Goal: Task Accomplishment & Management: Complete application form

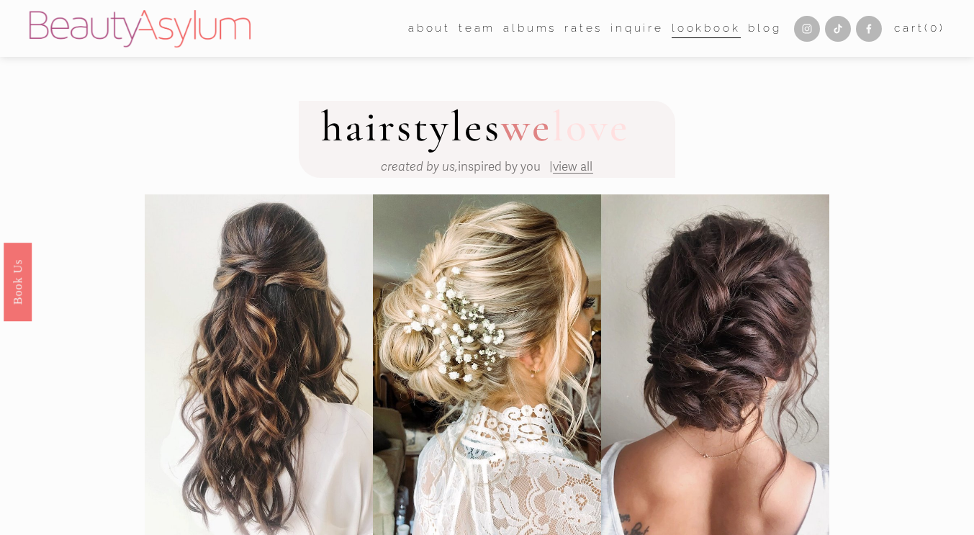
click at [644, 31] on link "Inquire" at bounding box center [637, 28] width 53 height 22
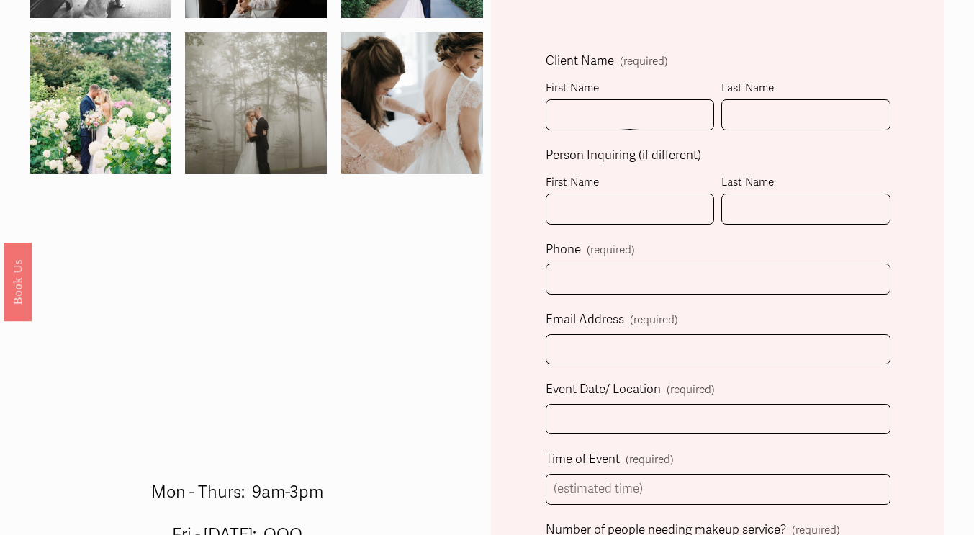
scroll to position [385, 0]
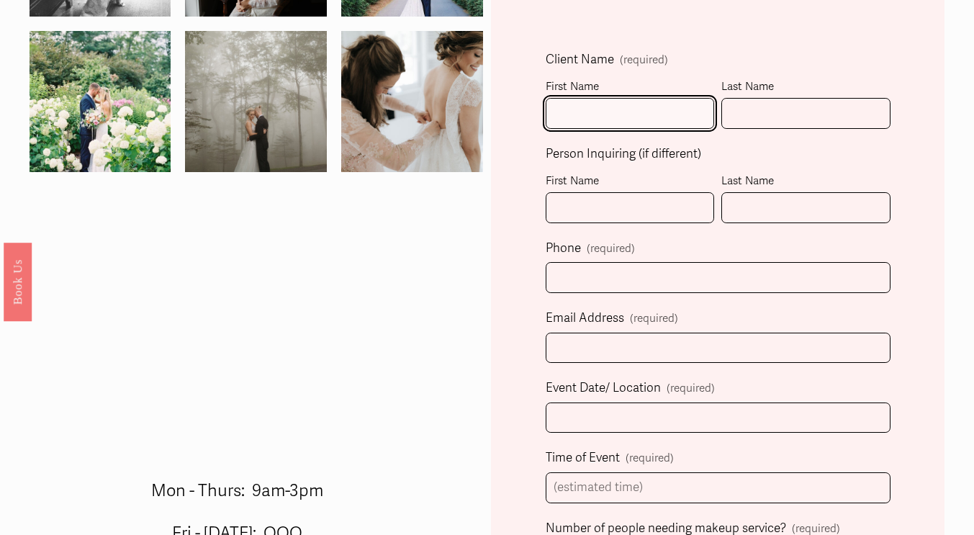
click at [619, 129] on input "First Name" at bounding box center [630, 113] width 169 height 31
type input "Sydney"
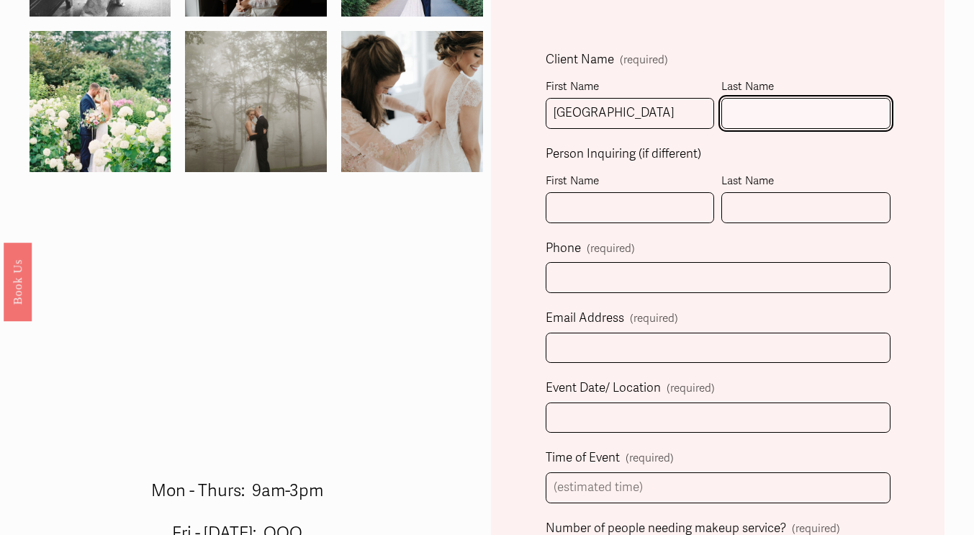
click at [746, 123] on input "Last Name" at bounding box center [806, 113] width 169 height 31
type input "Mattsen"
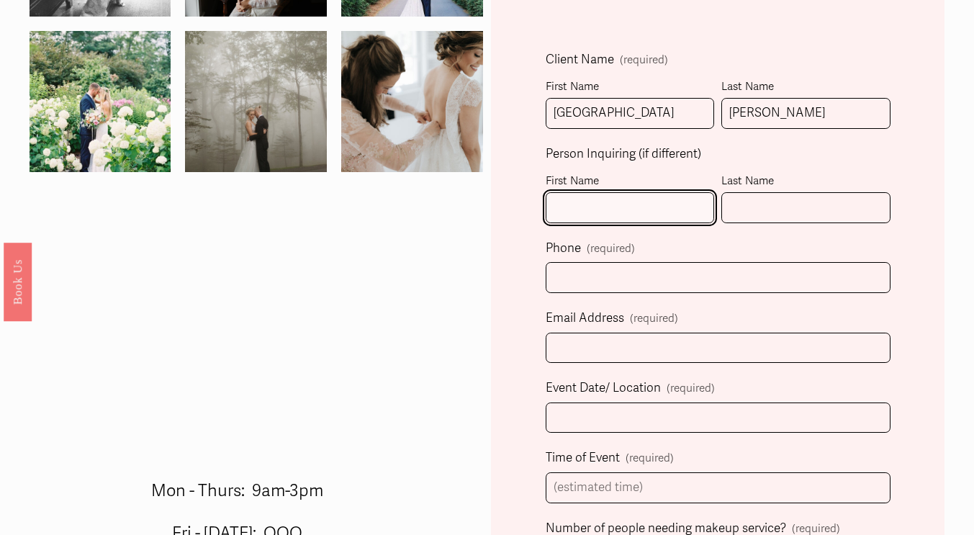
click at [623, 212] on input "First Name" at bounding box center [630, 207] width 169 height 31
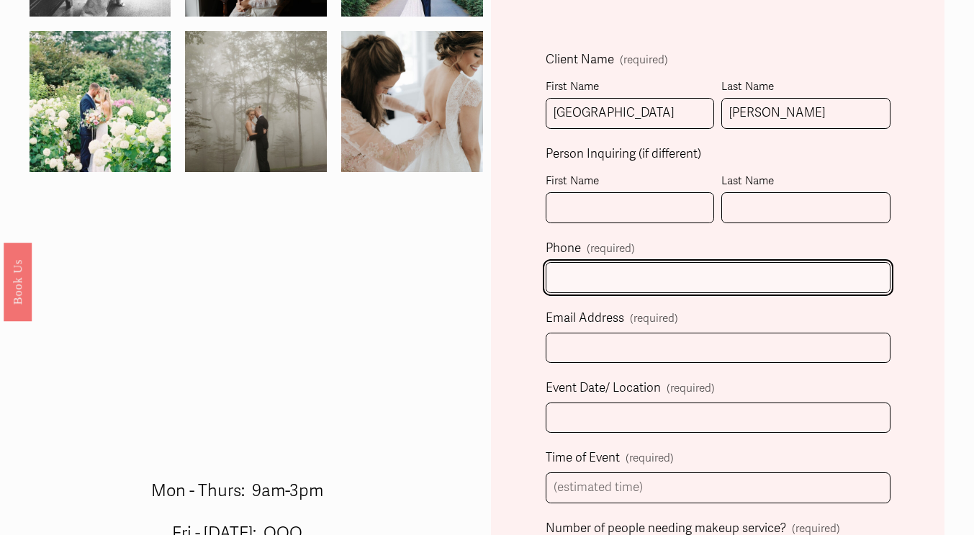
click at [577, 274] on input "text" at bounding box center [718, 277] width 345 height 31
type input "(470) 213-7868"
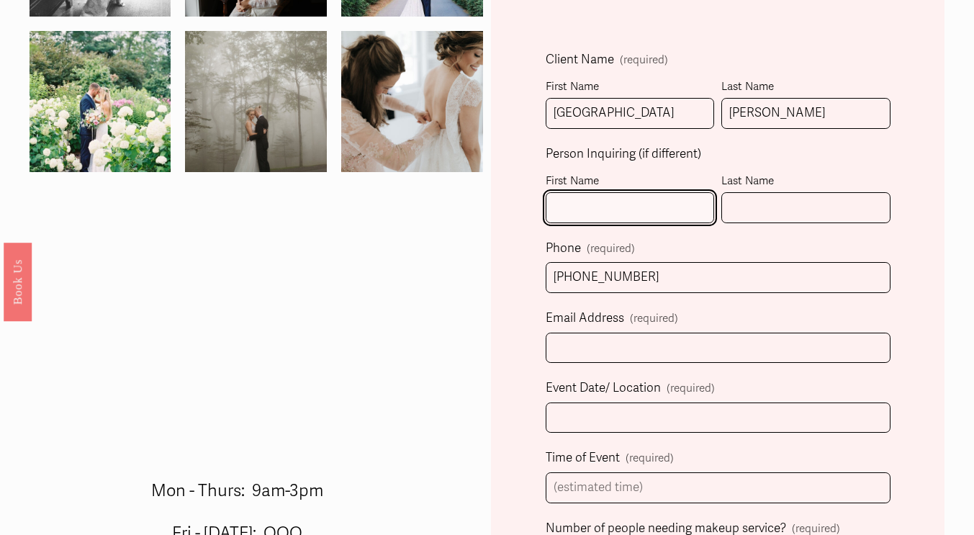
type input "Sydney"
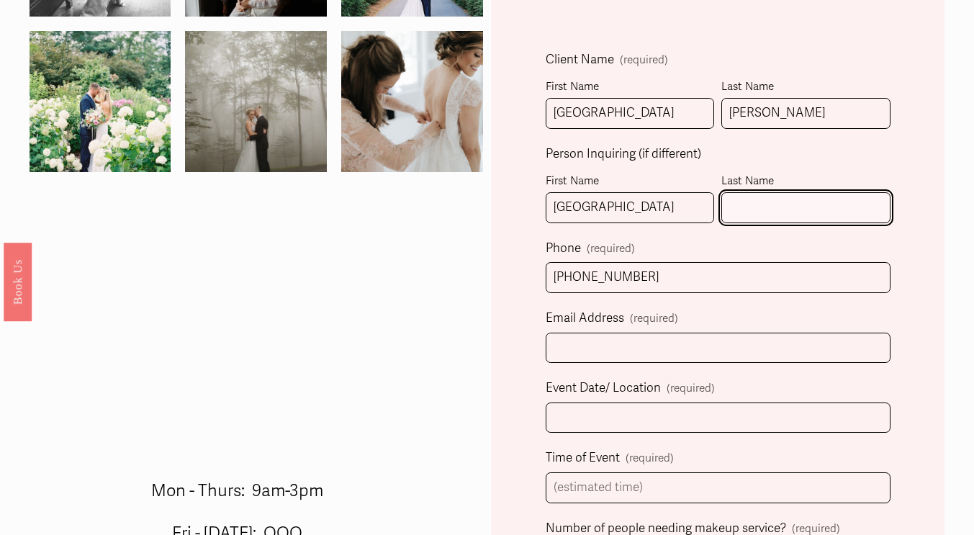
type input "Mattsen"
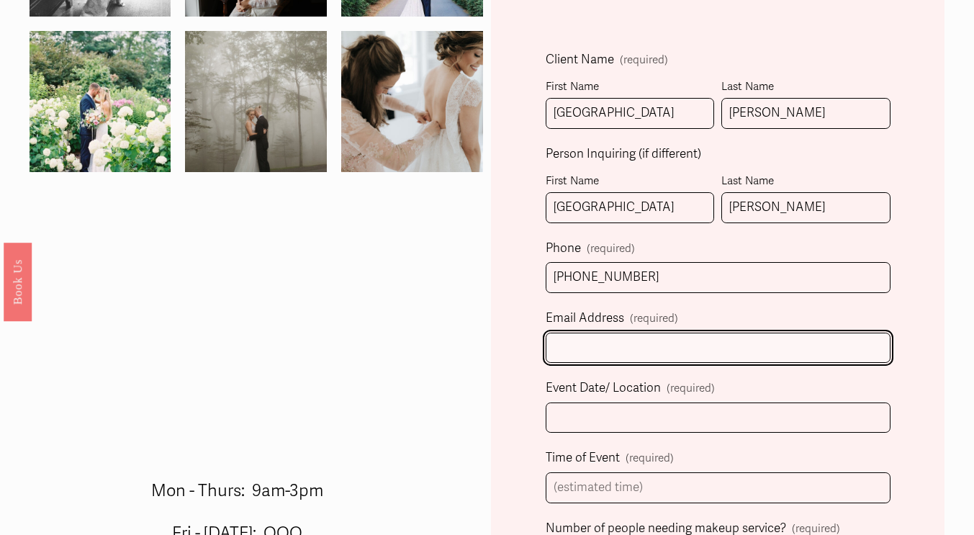
type input "sydneymattsen@gmail.com"
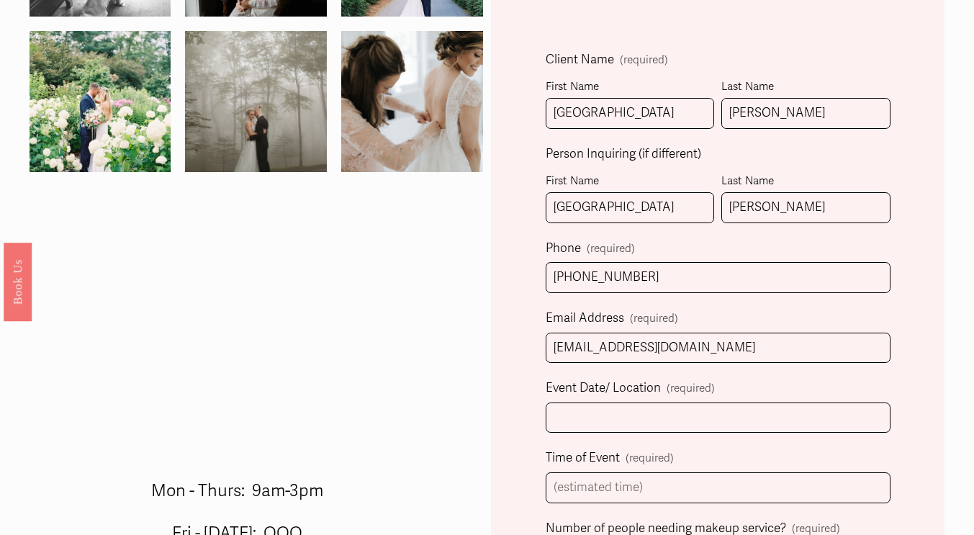
select select "Atlanta, GA"
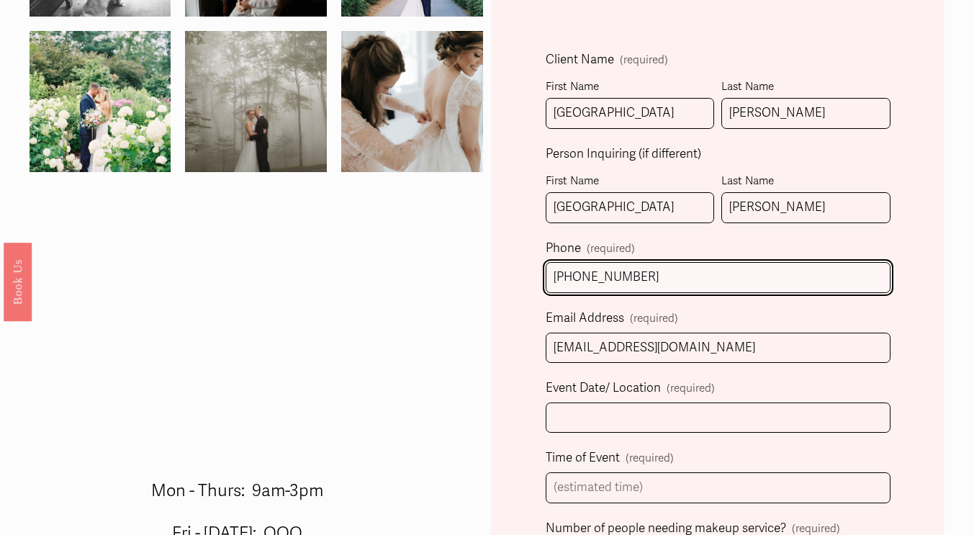
type input "(470) 213-7868"
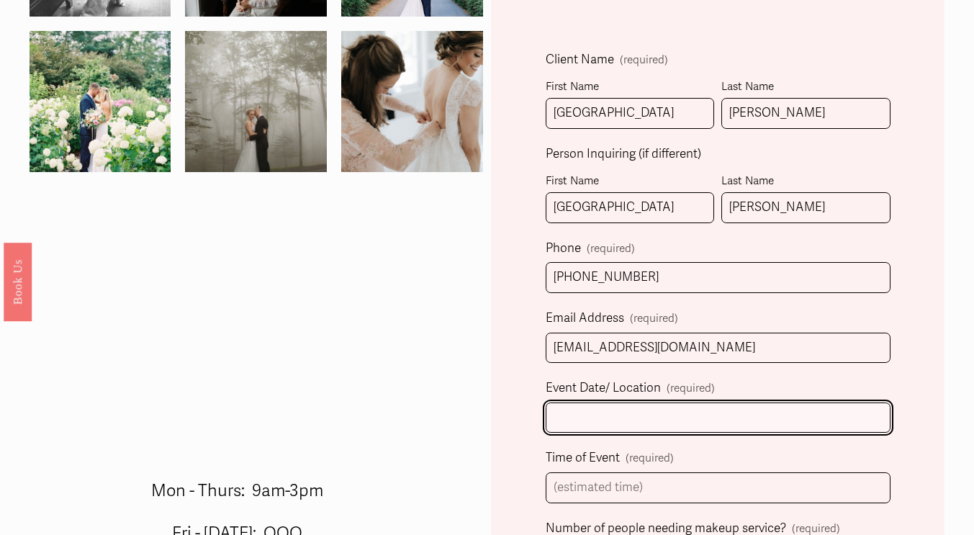
click at [611, 427] on input "Event Date/ Location (required)" at bounding box center [718, 418] width 345 height 31
type input "Daisy Hill"
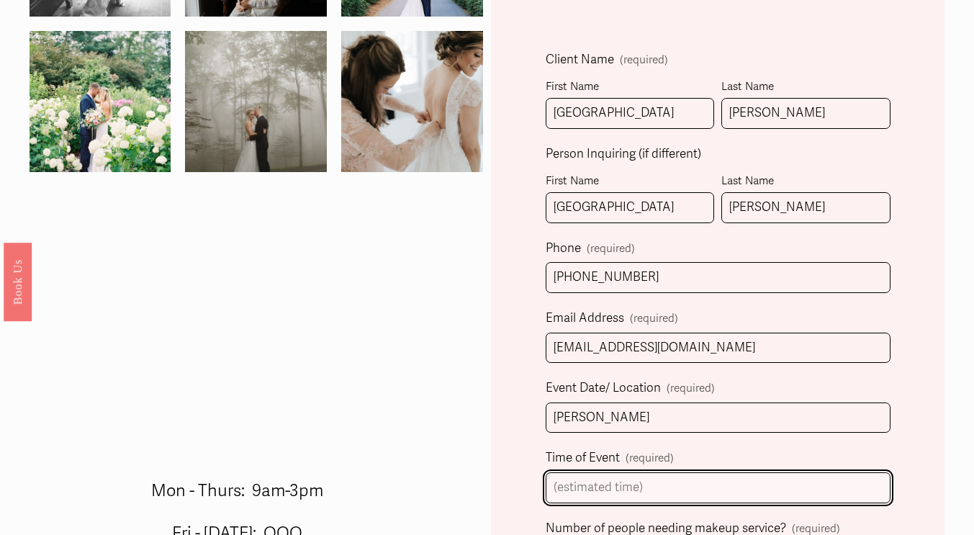
click at [590, 489] on input "Time of Event (required)" at bounding box center [718, 487] width 345 height 31
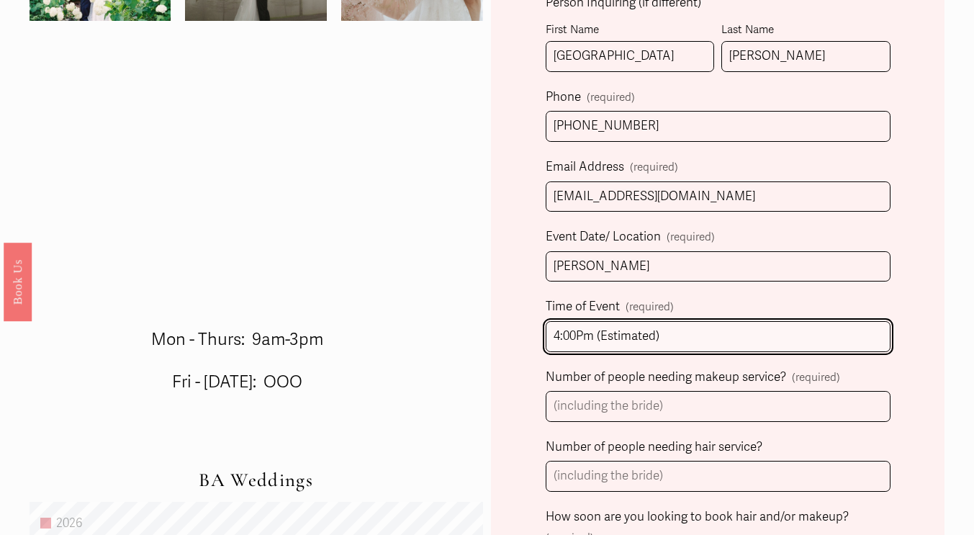
scroll to position [554, 0]
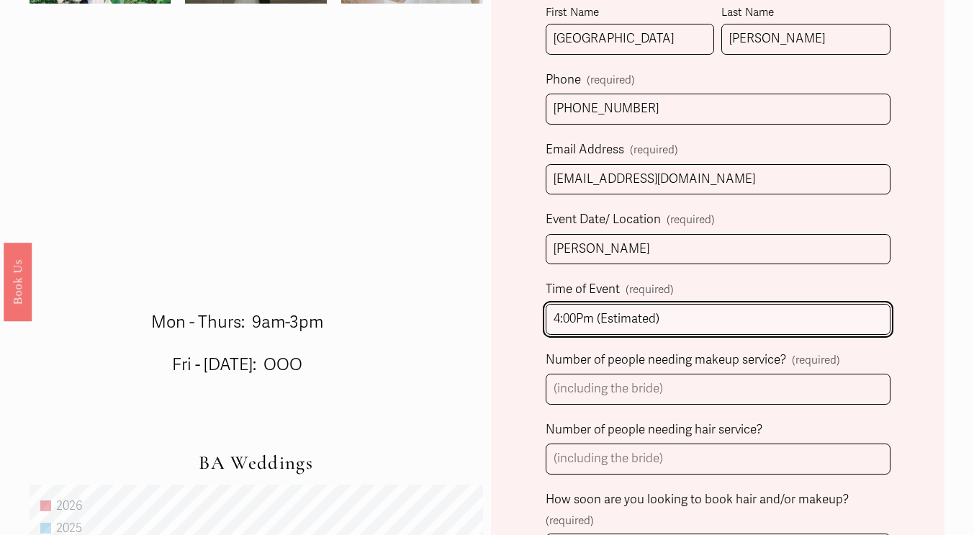
type input "4:00Pm (Estimated)"
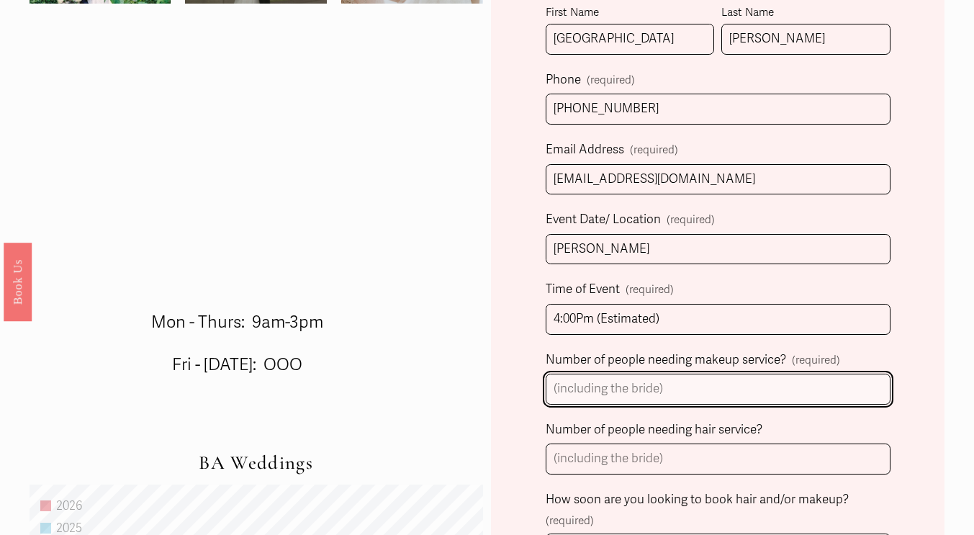
click at [644, 394] on input "Number of people needing makeup service? (required)" at bounding box center [718, 389] width 345 height 31
type input "7"
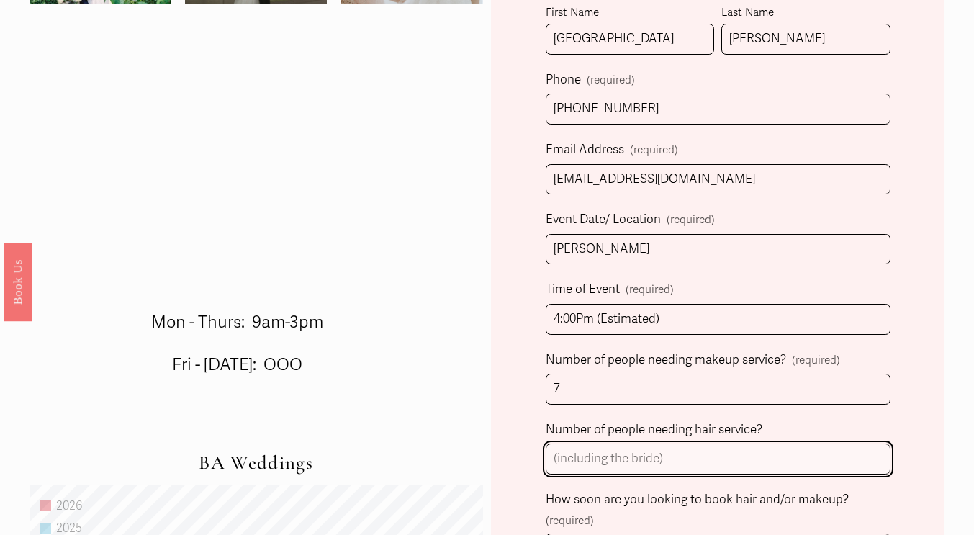
click at [583, 466] on input "Number of people needing hair service?" at bounding box center [718, 459] width 345 height 31
type input "7"
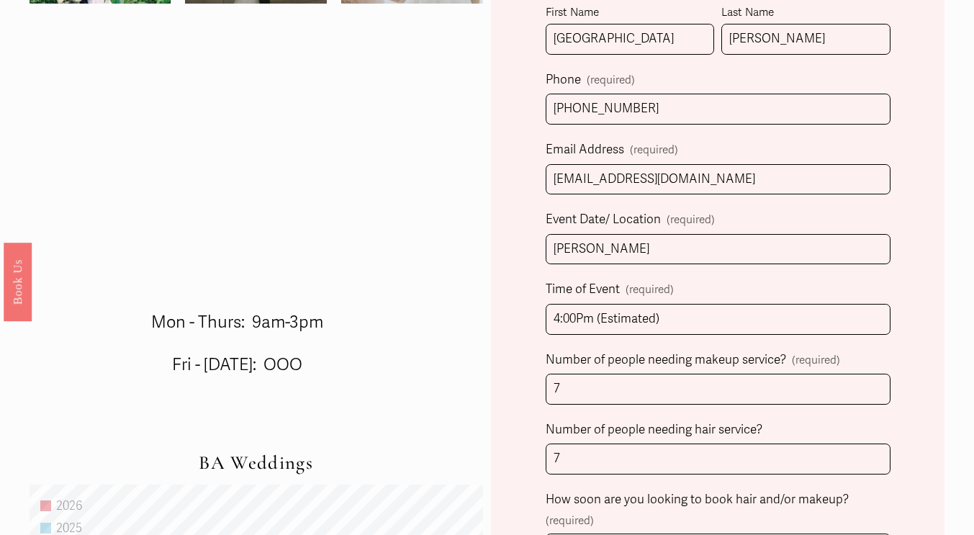
click at [537, 448] on div "Client Name (required) First Name Sydney Last Name Mattsen Person Inquiring (if…" at bounding box center [718, 410] width 454 height 1169
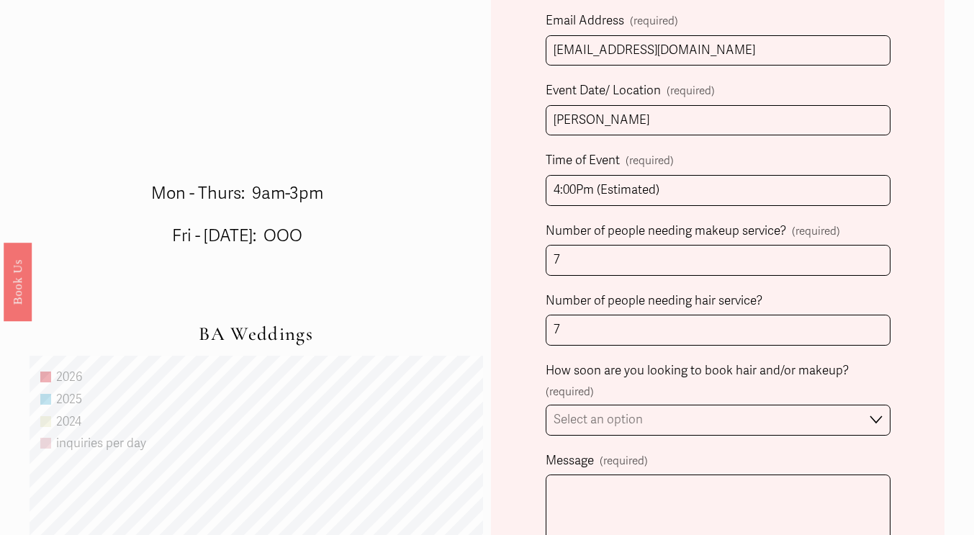
scroll to position [686, 0]
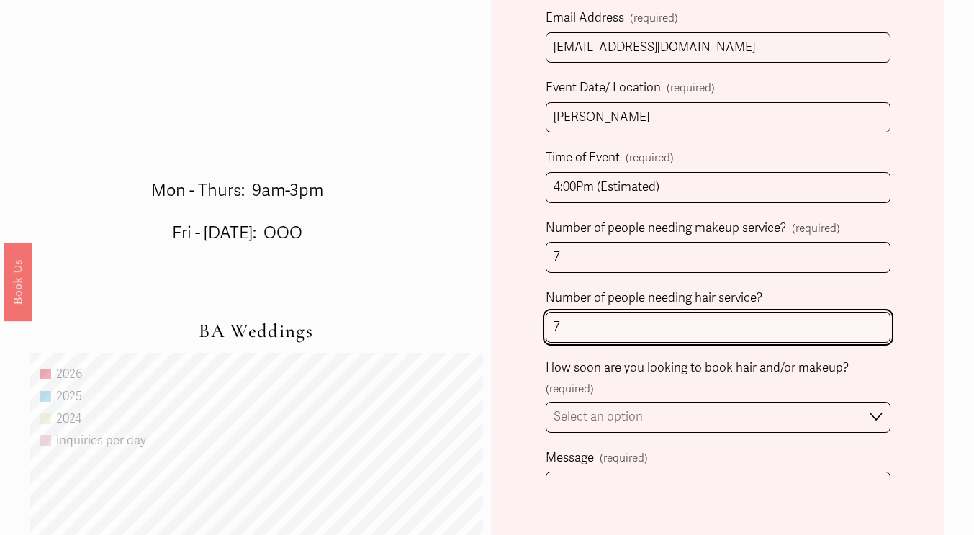
click at [583, 322] on input "7" at bounding box center [718, 327] width 345 height 31
type input "7"
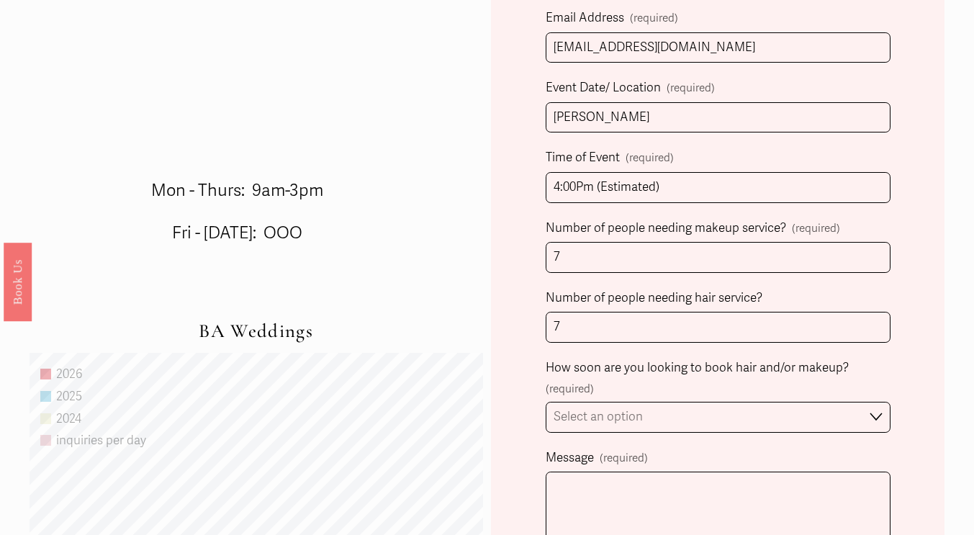
click at [529, 342] on div "Client Name (required) First Name Sydney Last Name Mattsen Person Inquiring (if…" at bounding box center [718, 278] width 454 height 1169
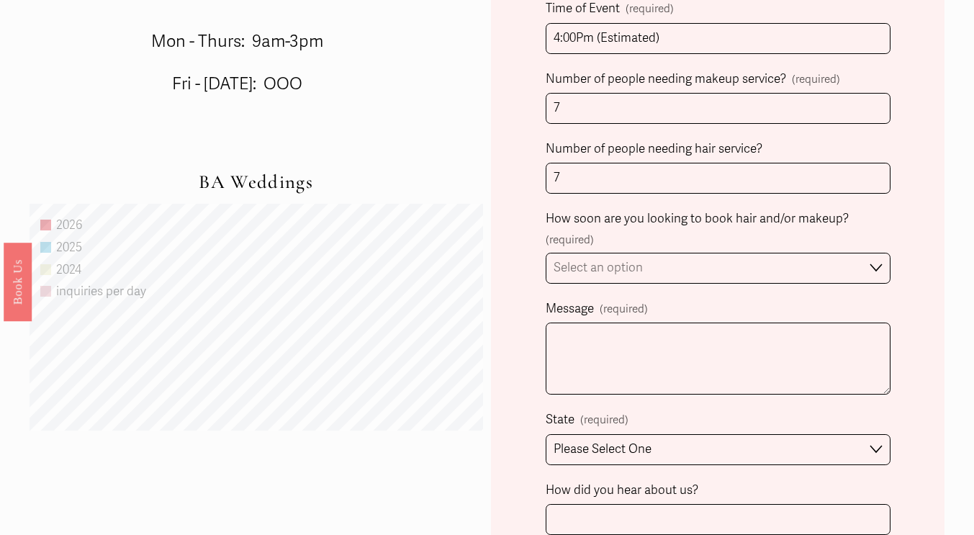
scroll to position [836, 0]
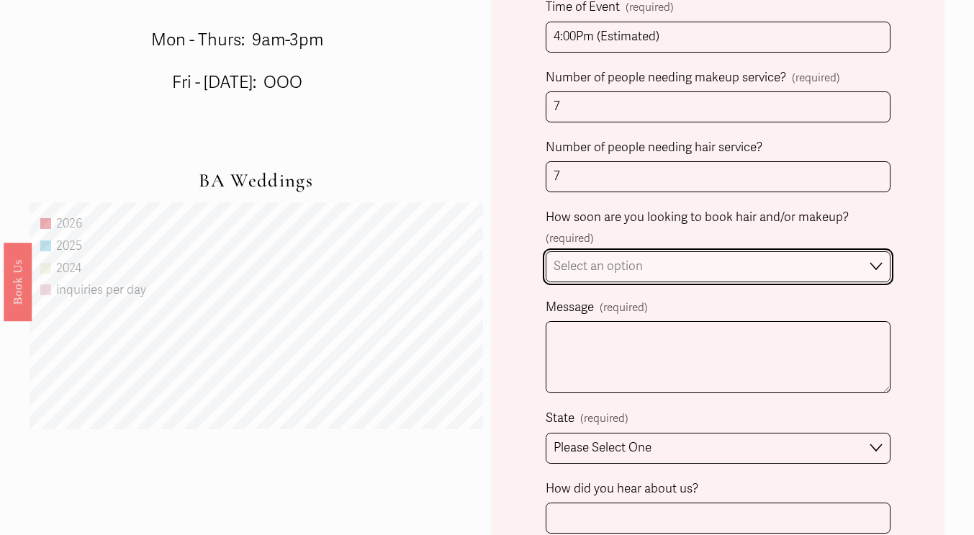
click at [645, 273] on select "Select an option Immediately 1-2 weeks I'm looking for information & not ready …" at bounding box center [718, 266] width 345 height 31
select select "I'm looking for information & not ready to book just yet"
click at [546, 253] on select "Select an option Immediately 1-2 weeks I'm looking for information & not ready …" at bounding box center [718, 266] width 345 height 31
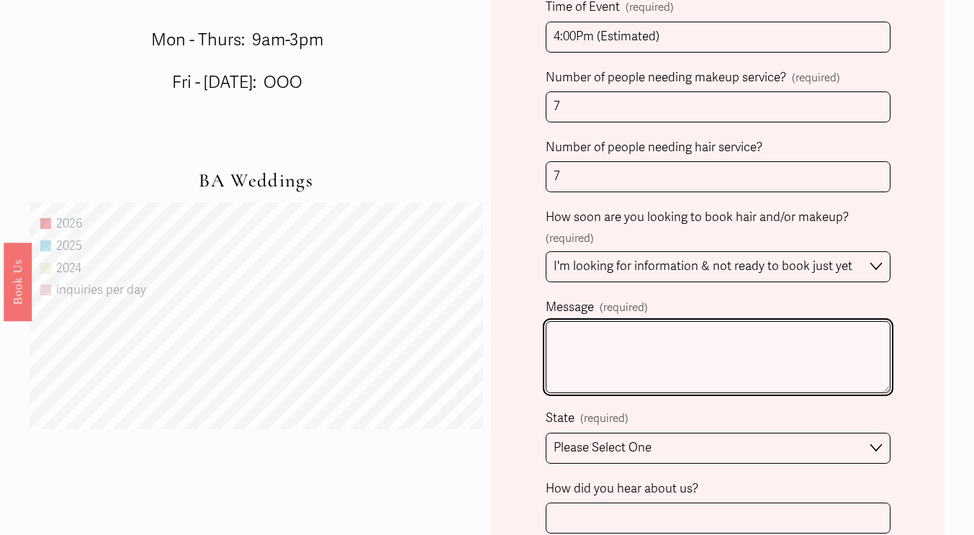
click at [614, 344] on textarea "Message (required)" at bounding box center [718, 357] width 345 height 72
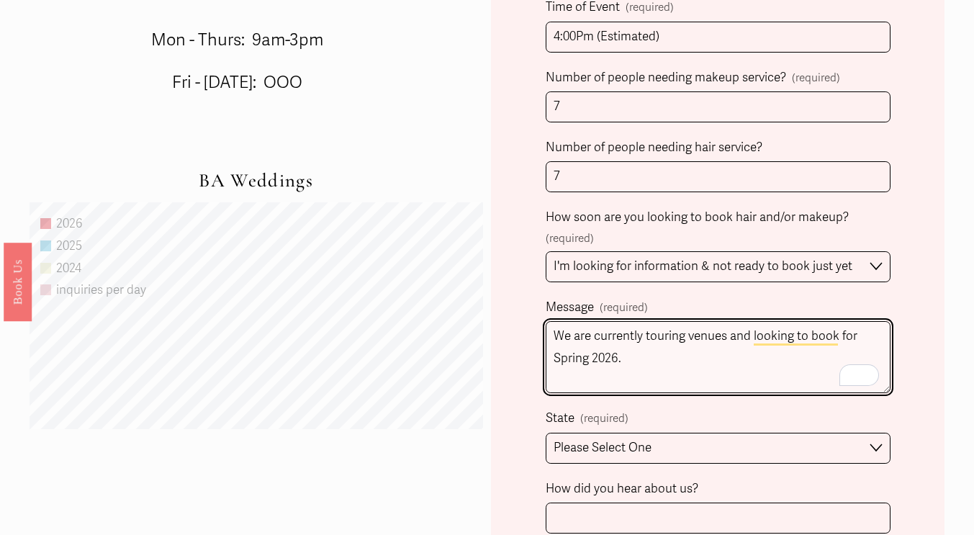
type textarea "We are currently touring venues and looking to book for Spring 2026."
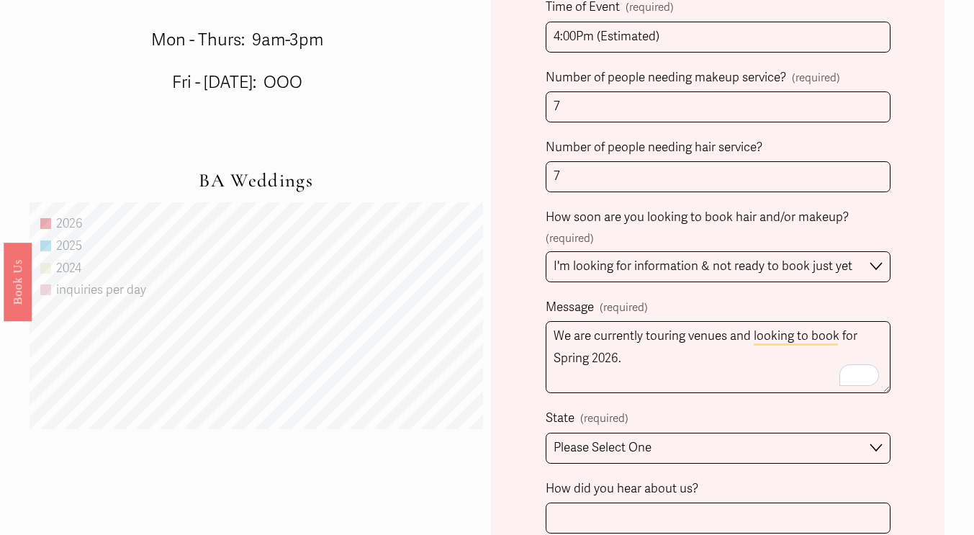
click at [519, 382] on div "Client Name (required) First Name Sydney Last Name Mattsen Person Inquiring (if…" at bounding box center [718, 127] width 454 height 1169
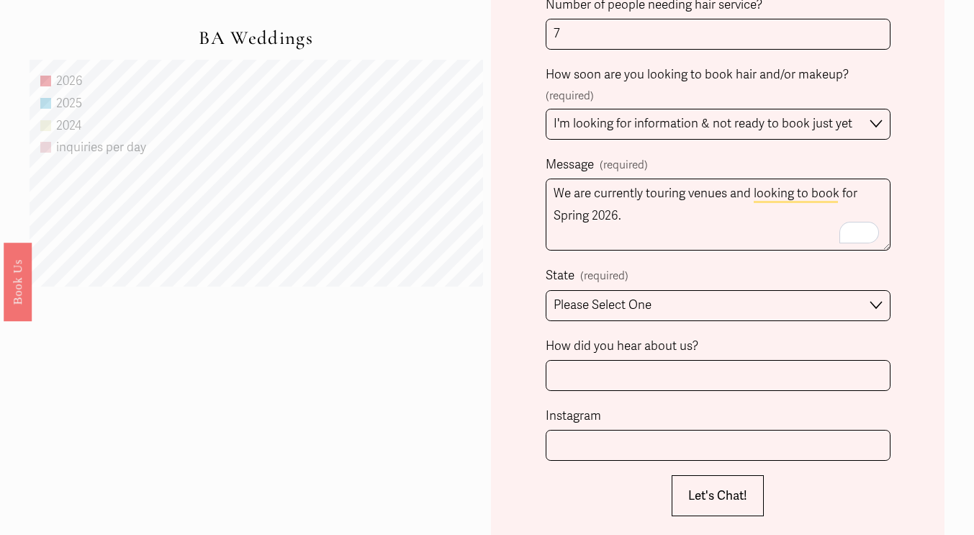
scroll to position [989, 0]
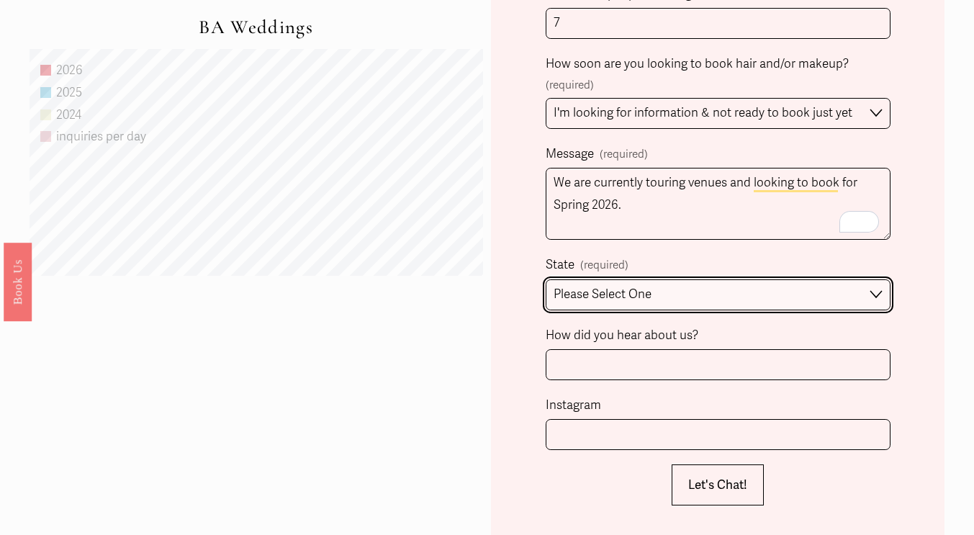
click at [642, 297] on select "Please Select One Atlanta, GA Charlotte, NC Charleston, SC Destination Wedding" at bounding box center [718, 294] width 345 height 31
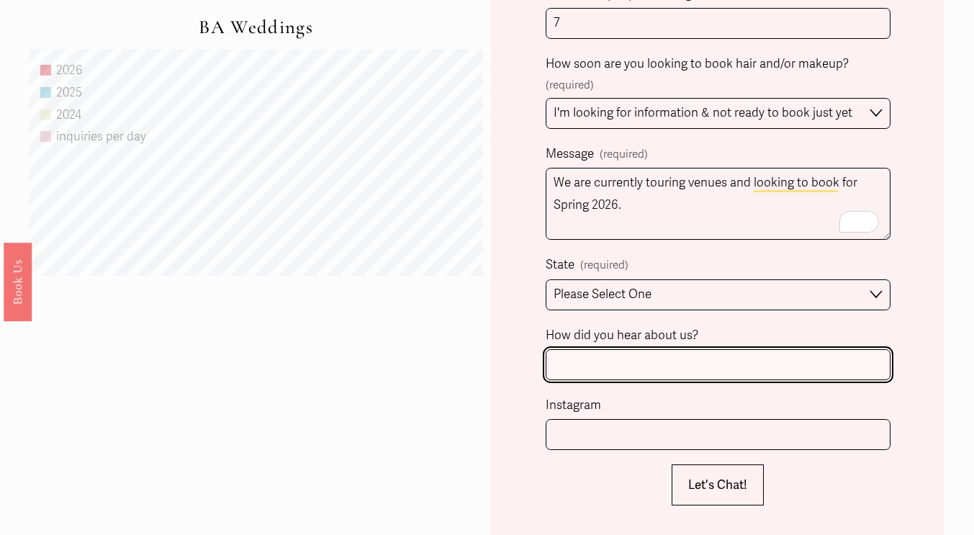
click at [613, 370] on input "How did you hear about us?" at bounding box center [718, 364] width 345 height 31
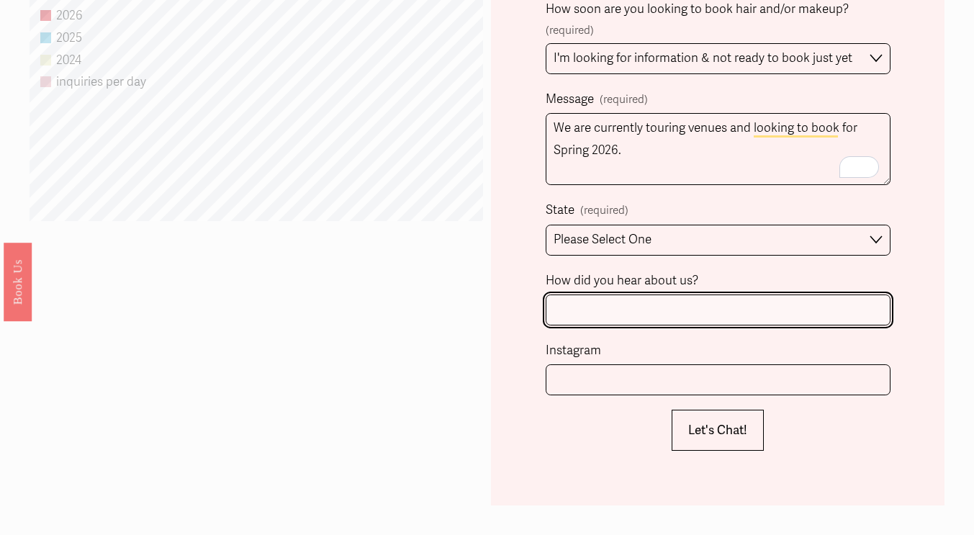
type input "V"
click at [578, 315] on input "Preffered Venue List" at bounding box center [718, 310] width 345 height 31
type input "Preferred Venue List"
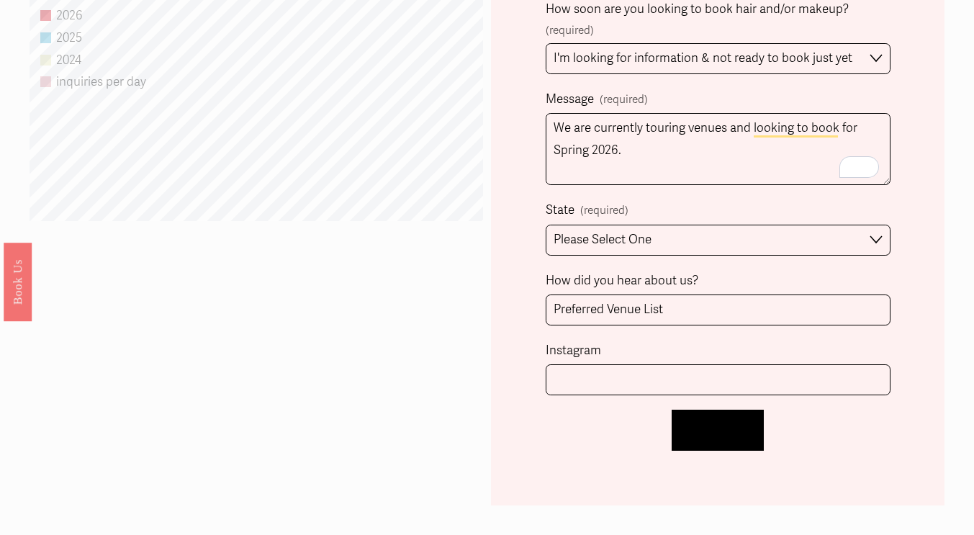
click at [701, 438] on span "Let's Chat!" at bounding box center [717, 430] width 59 height 15
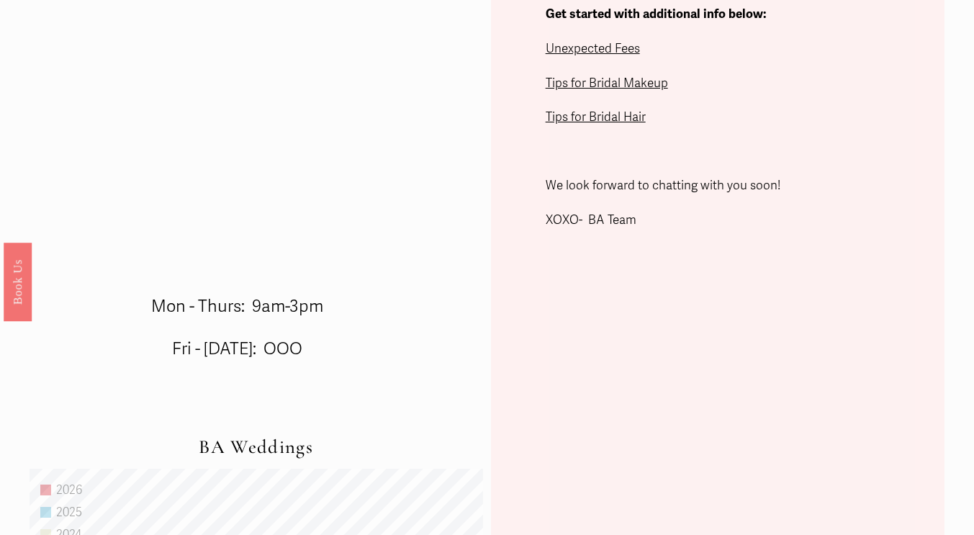
scroll to position [740, 0]
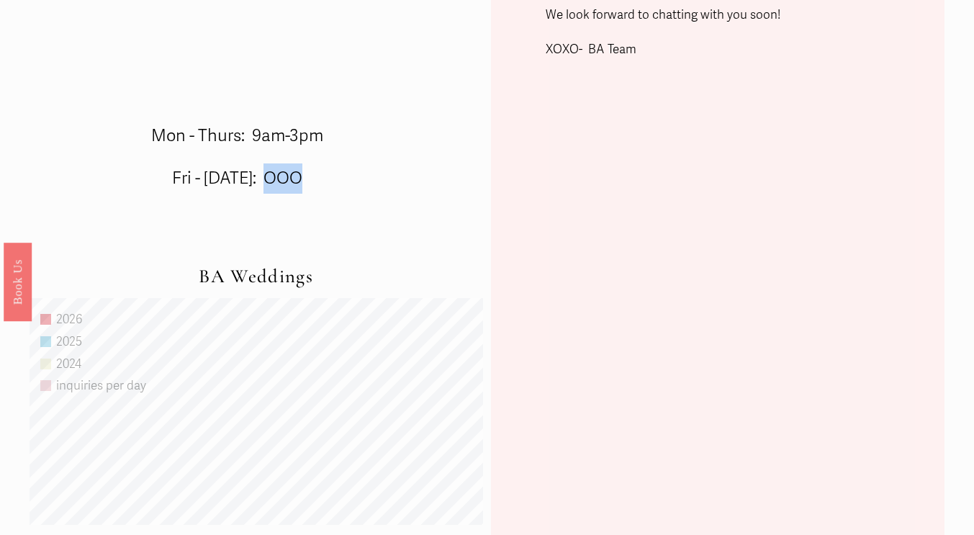
drag, startPoint x: 272, startPoint y: 181, endPoint x: 301, endPoint y: 180, distance: 28.8
click at [301, 180] on span "Fri - Sunday: OOO" at bounding box center [237, 178] width 130 height 21
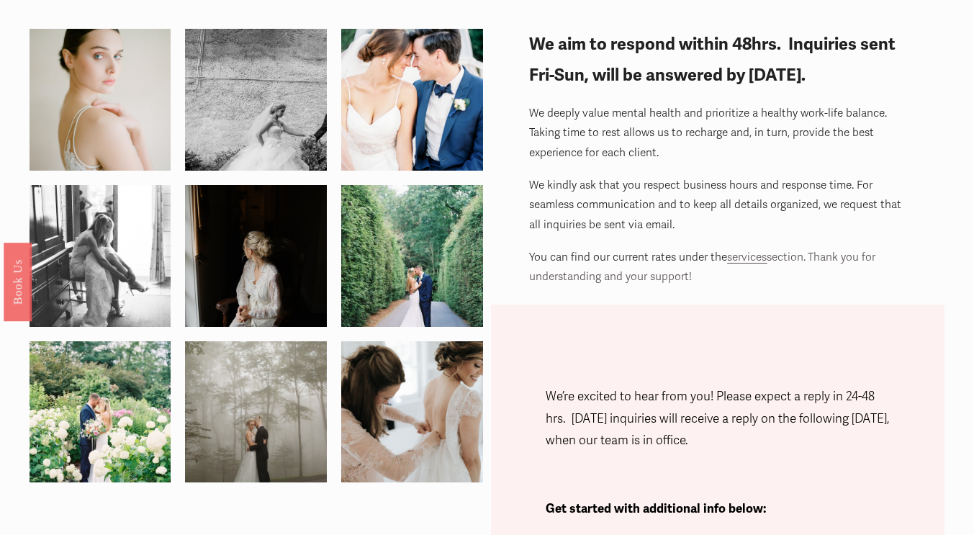
scroll to position [0, 0]
